Goal: Find specific page/section: Find specific page/section

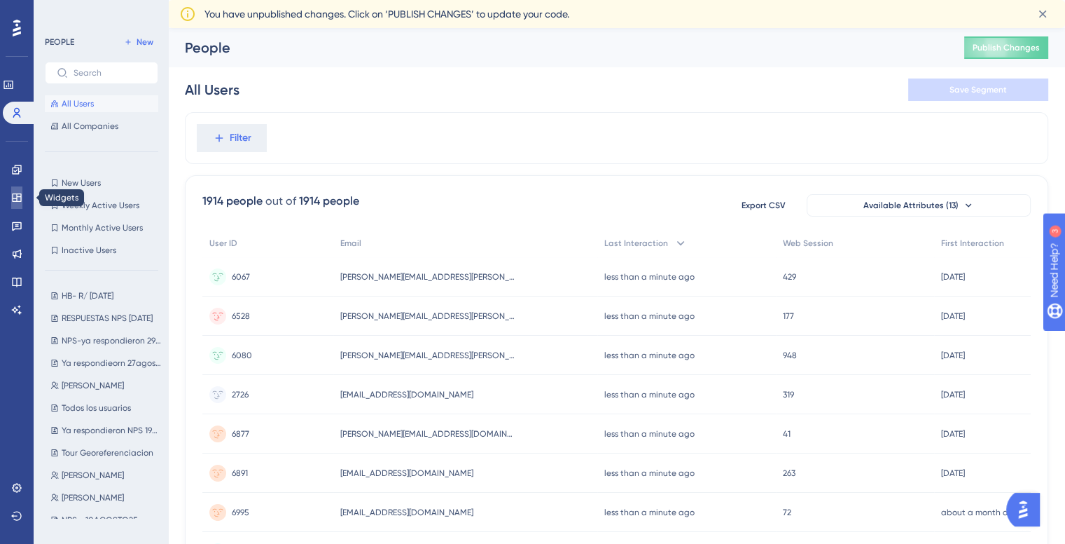
click at [18, 194] on icon at bounding box center [16, 197] width 11 height 11
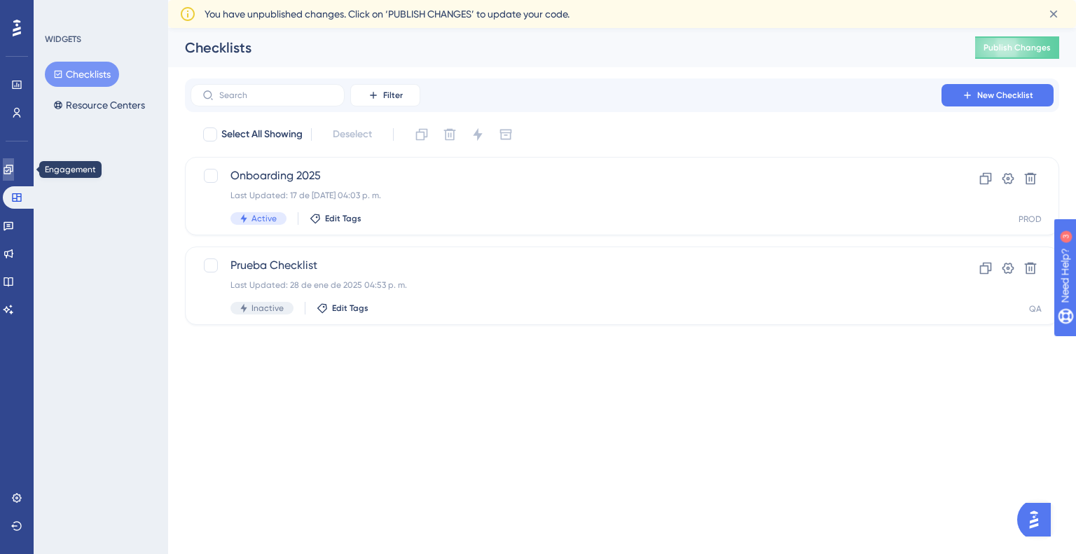
click at [14, 171] on link at bounding box center [8, 169] width 11 height 22
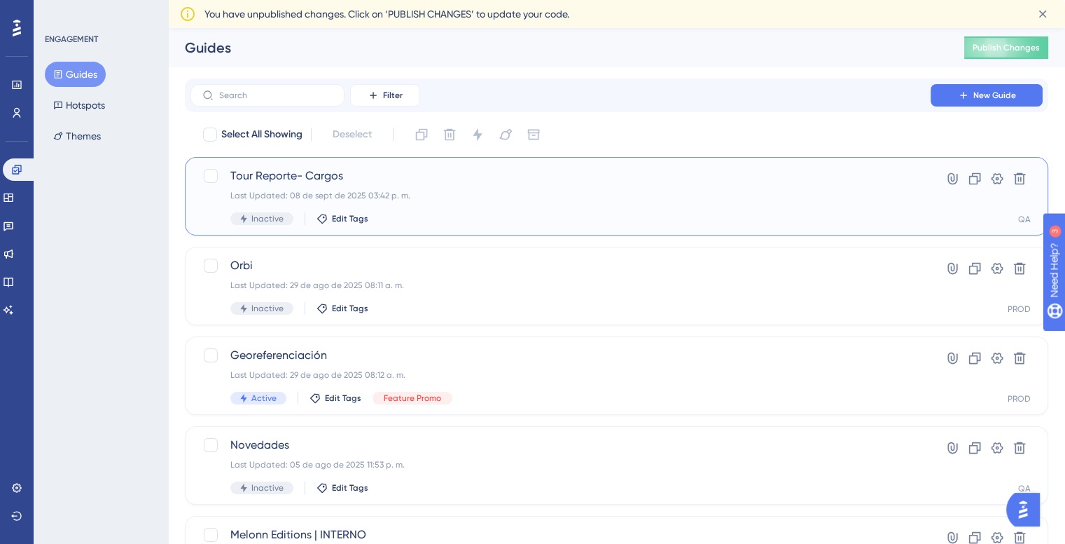
click at [433, 184] on div "Tour Reporte- Cargos Last Updated: 08 de sept de 2025 03:42 p. m. Inactive Edit…" at bounding box center [560, 195] width 660 height 57
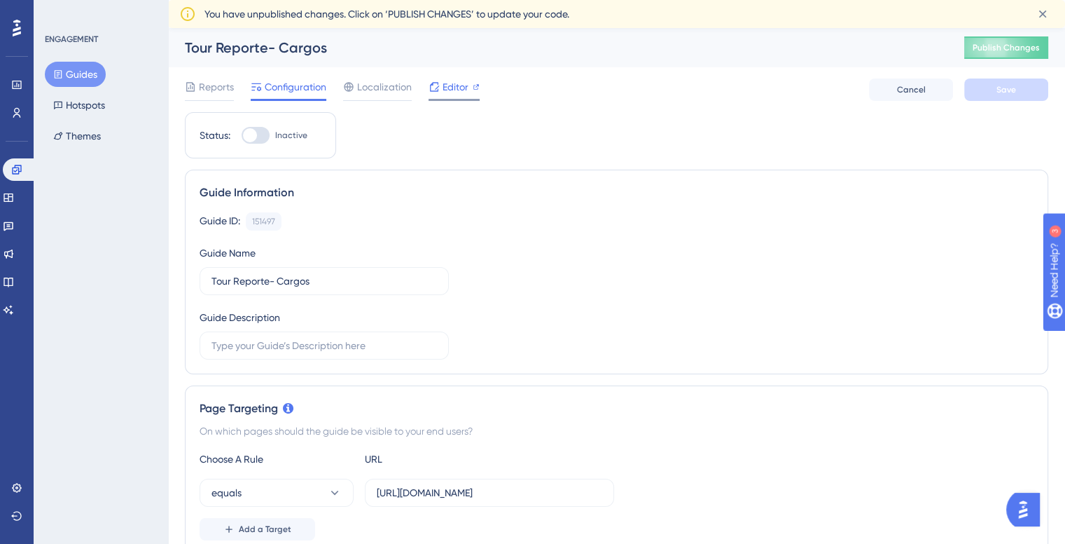
click at [453, 89] on span "Editor" at bounding box center [456, 86] width 26 height 17
